Goal: Task Accomplishment & Management: Manage account settings

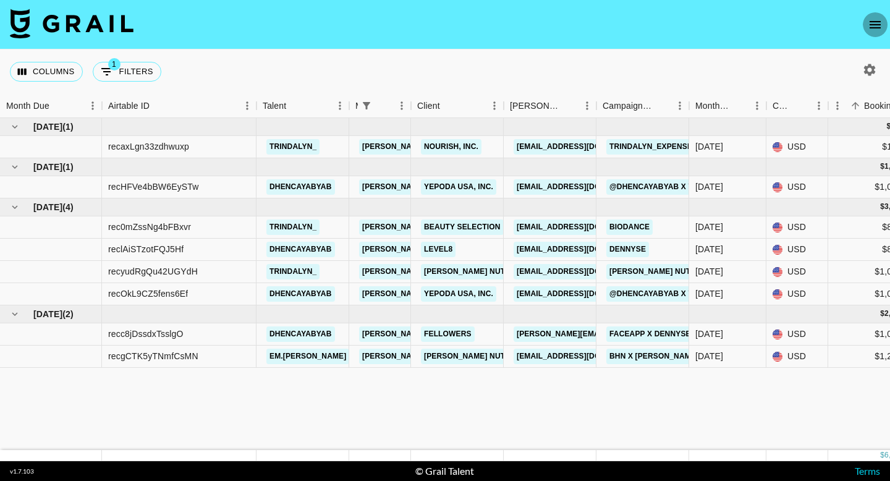
click at [877, 31] on icon "open drawer" at bounding box center [875, 24] width 15 height 15
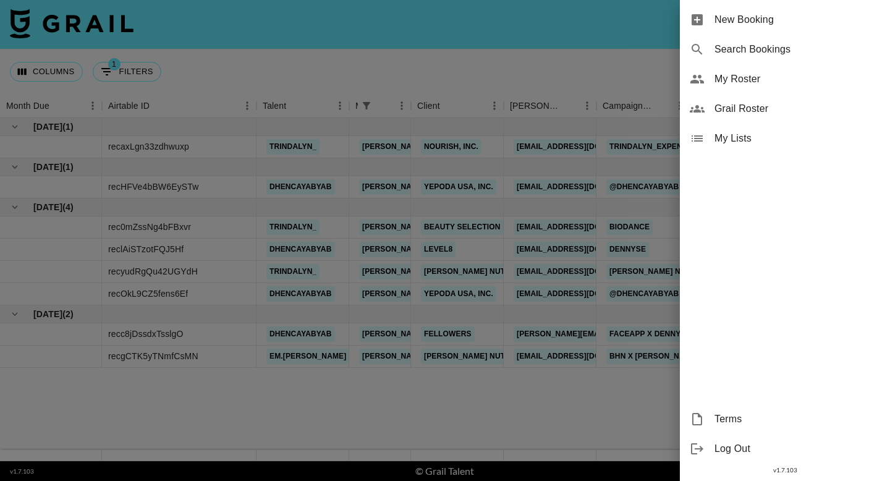
click at [760, 109] on span "Grail Roster" at bounding box center [798, 108] width 166 height 15
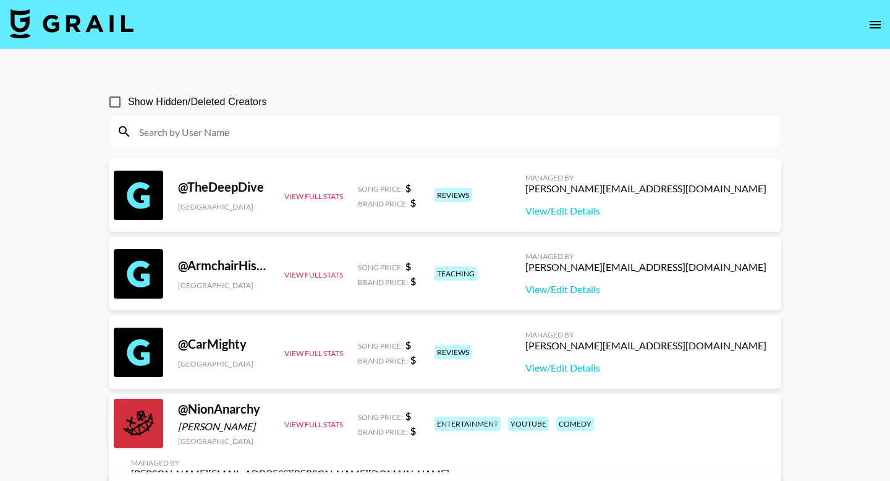
click at [875, 28] on icon "open drawer" at bounding box center [875, 24] width 11 height 7
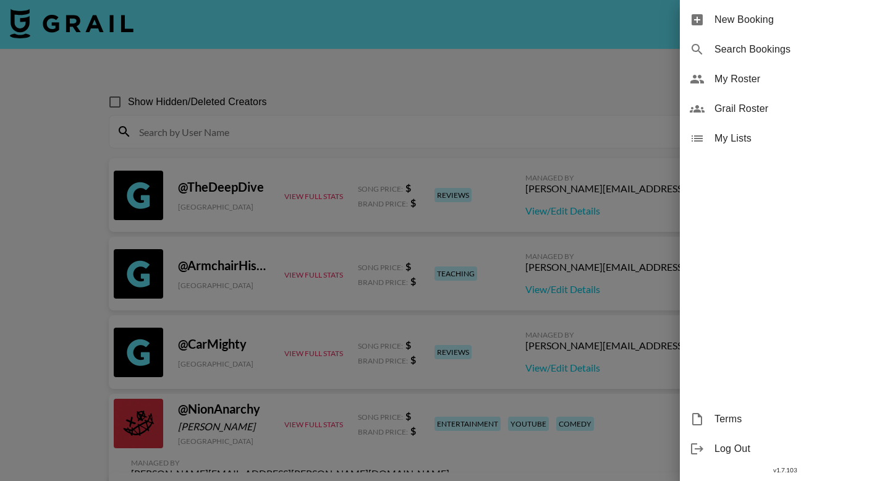
click at [759, 74] on span "My Roster" at bounding box center [798, 79] width 166 height 15
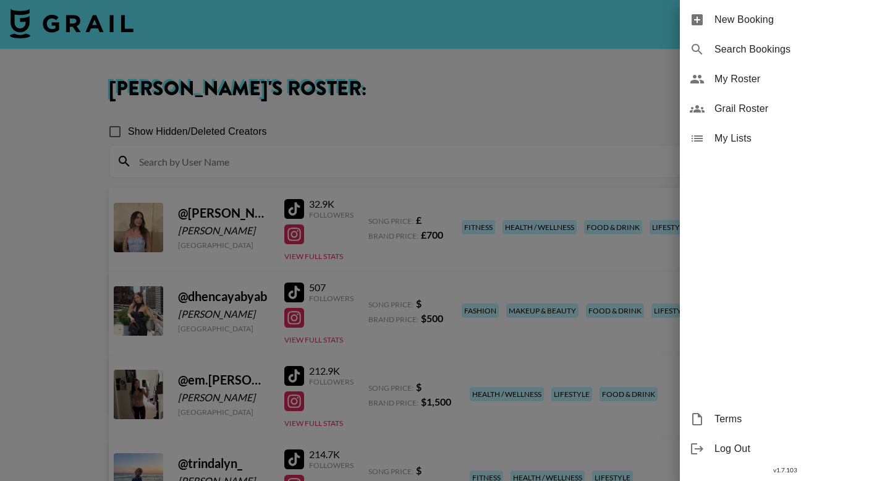
click at [61, 322] on div at bounding box center [445, 240] width 890 height 481
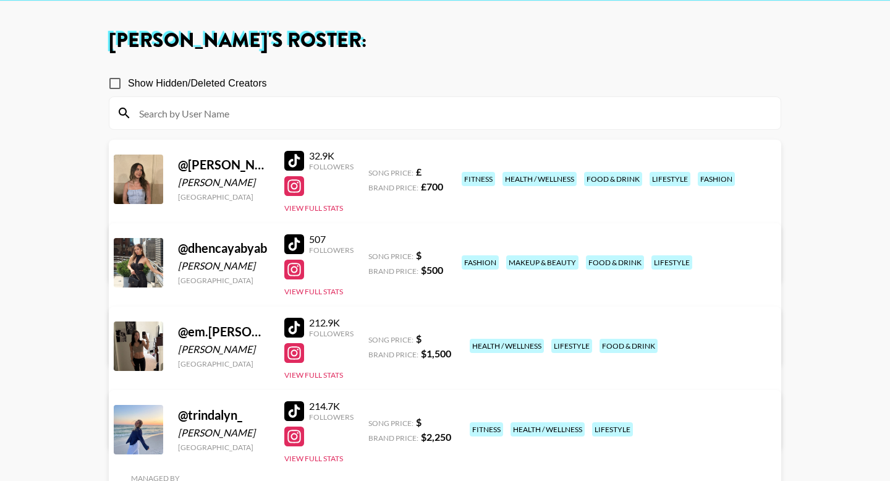
scroll to position [120, 0]
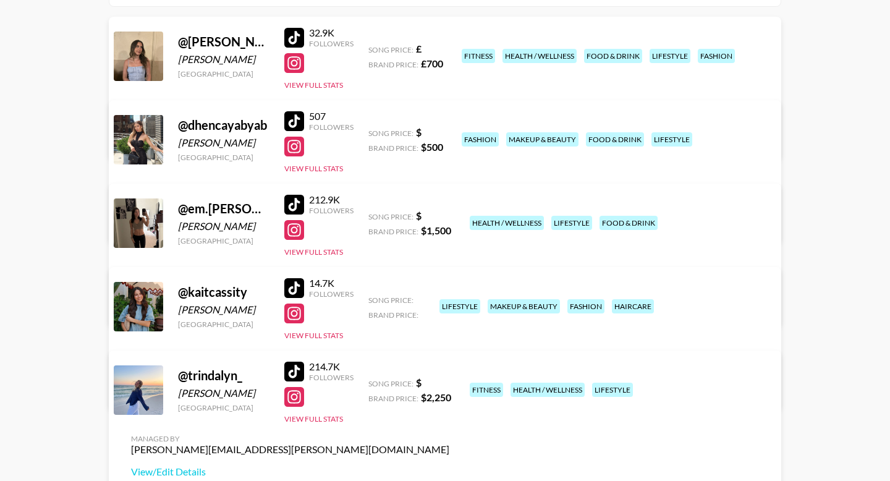
scroll to position [172, 0]
click at [450, 382] on link "View/Edit Details" at bounding box center [290, 388] width 318 height 12
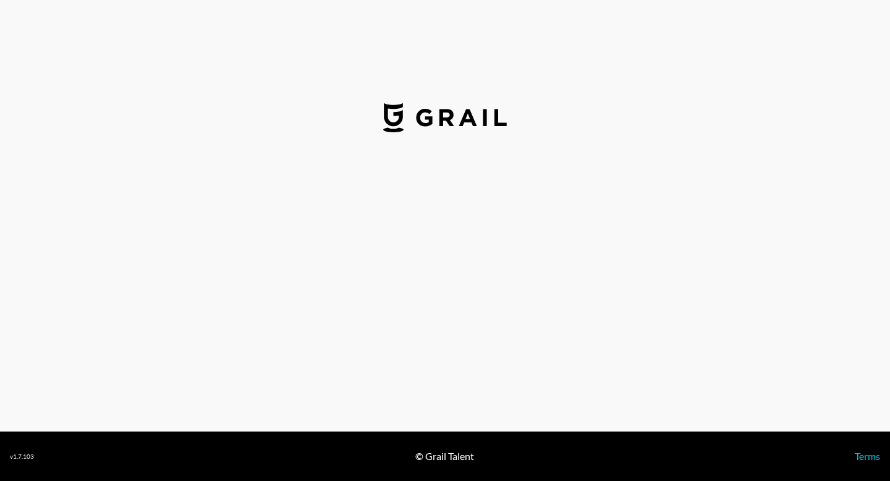
select select "USD"
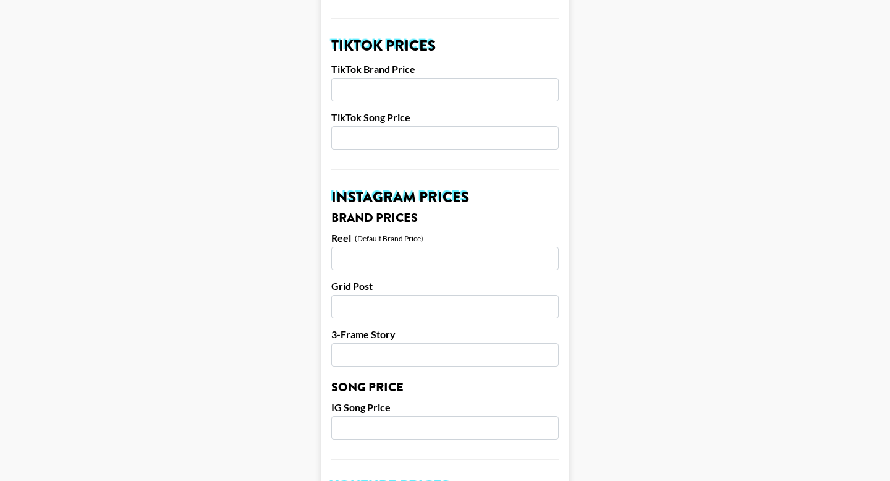
scroll to position [461, 0]
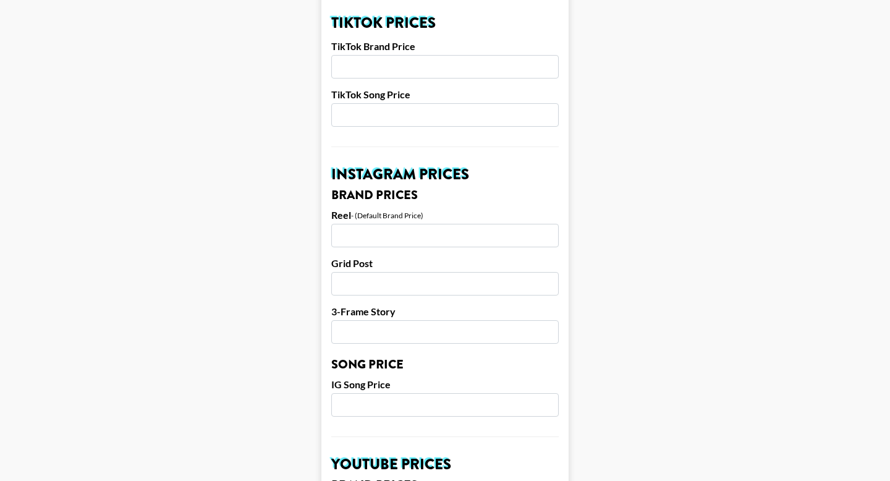
click at [358, 56] on input "number" at bounding box center [445, 66] width 228 height 23
type input "1000"
click at [283, 117] on main "Airtable ID: recHWWPs0nZYKaAtW Manager(s) [PERSON_NAME][EMAIL_ADDRESS][PERSON_N…" at bounding box center [445, 386] width 871 height 1556
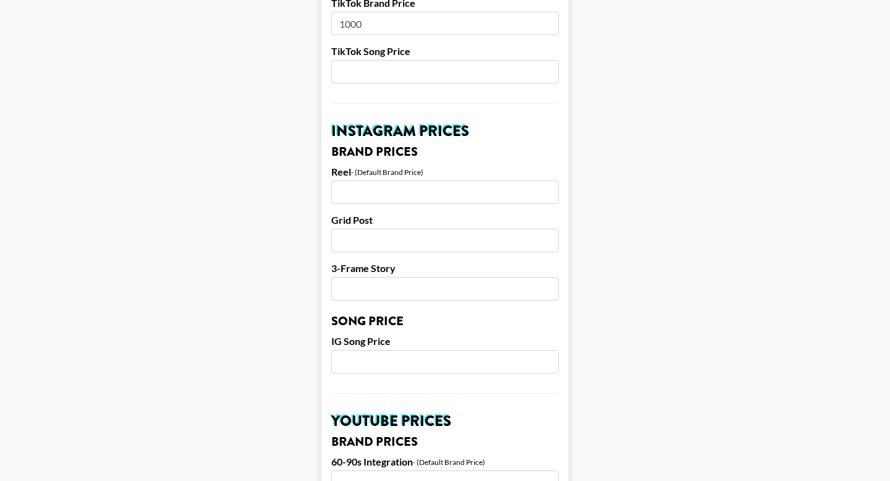
scroll to position [518, 0]
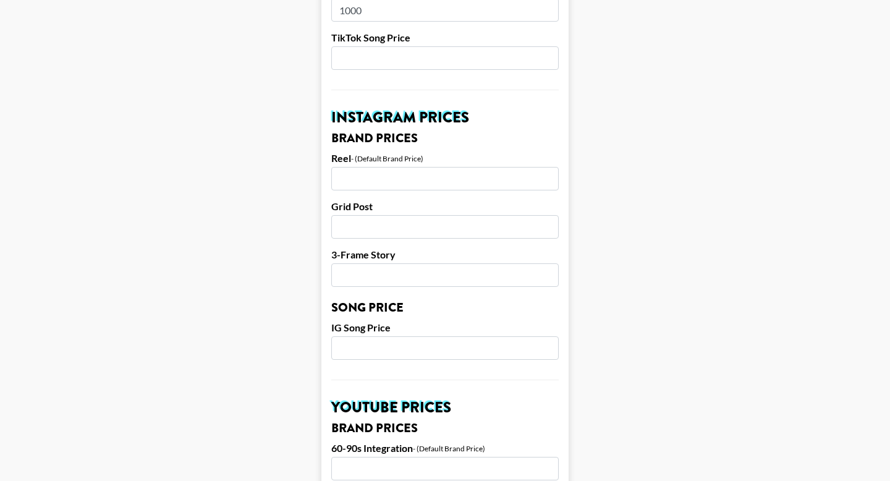
click at [345, 167] on input "number" at bounding box center [445, 178] width 228 height 23
type input "1000"
click at [296, 179] on main "Airtable ID: recHWWPs0nZYKaAtW Manager(s) gina.bellitti@grail-talent.com ​ TikT…" at bounding box center [445, 329] width 871 height 1556
click at [355, 215] on input "number" at bounding box center [445, 226] width 228 height 23
type input "850"
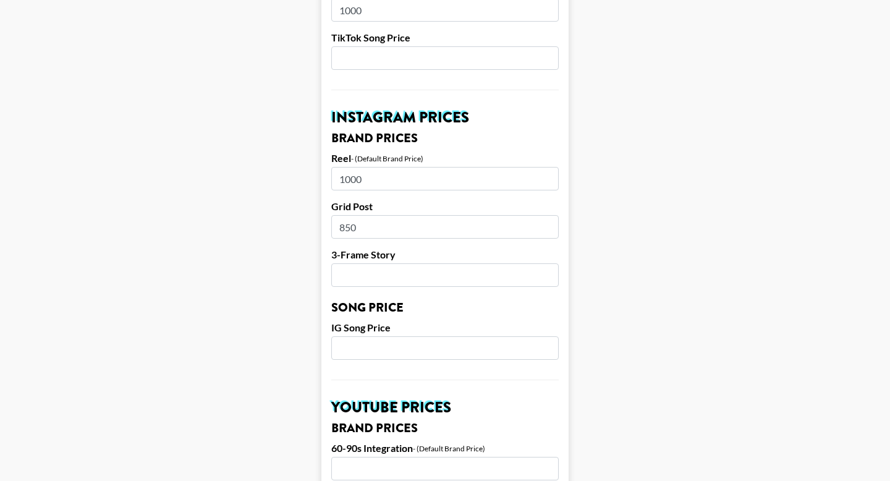
click at [410, 263] on input "number" at bounding box center [445, 274] width 228 height 23
type input "500"
click at [98, 286] on main "Airtable ID: recHWWPs0nZYKaAtW Manager(s) gina.bellitti@grail-talent.com ​ TikT…" at bounding box center [445, 329] width 871 height 1556
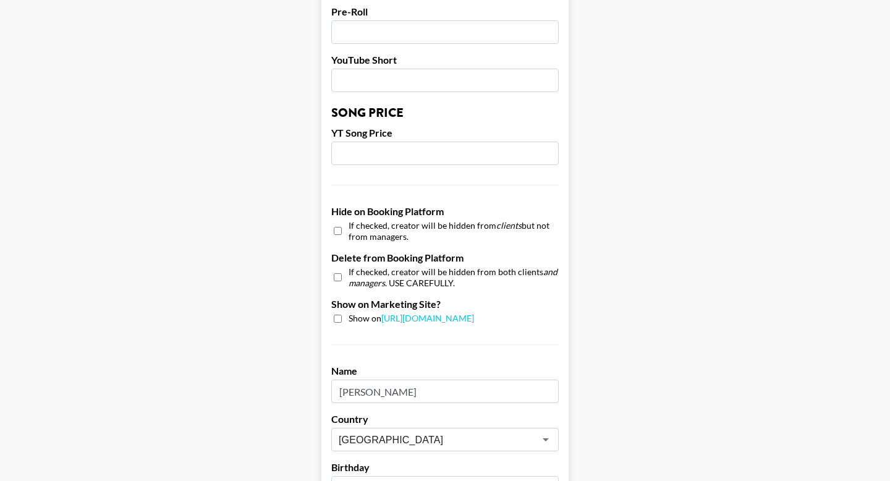
scroll to position [1196, 0]
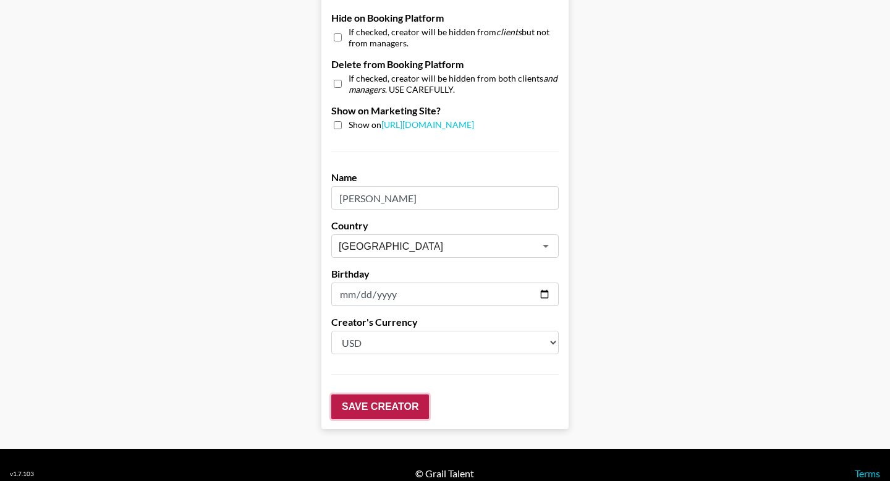
click at [374, 394] on input "Save Creator" at bounding box center [380, 406] width 98 height 25
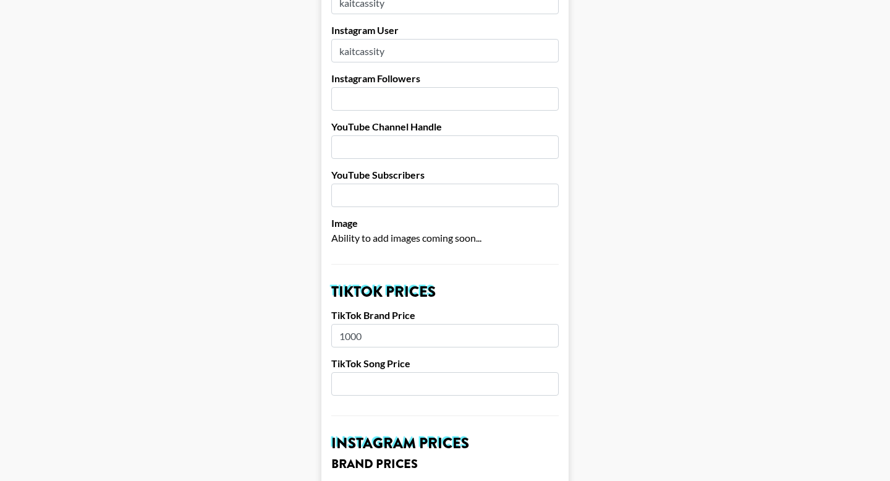
scroll to position [0, 0]
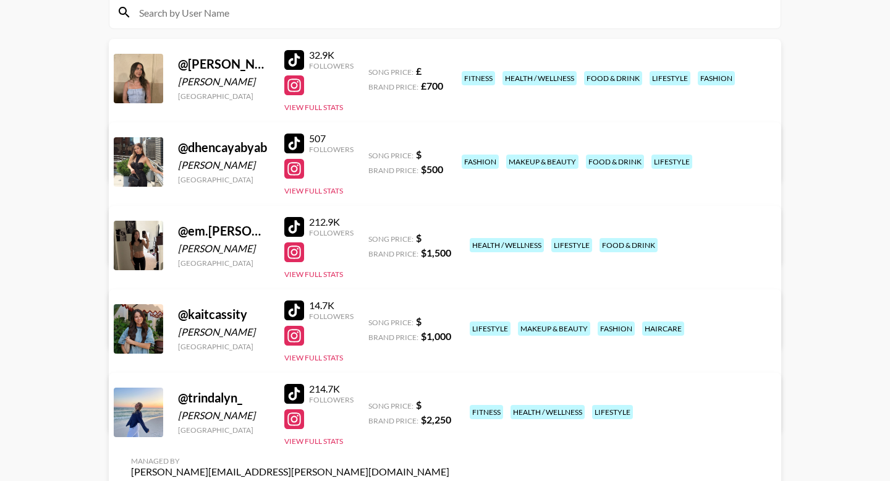
scroll to position [150, 0]
